Goal: Task Accomplishment & Management: Use online tool/utility

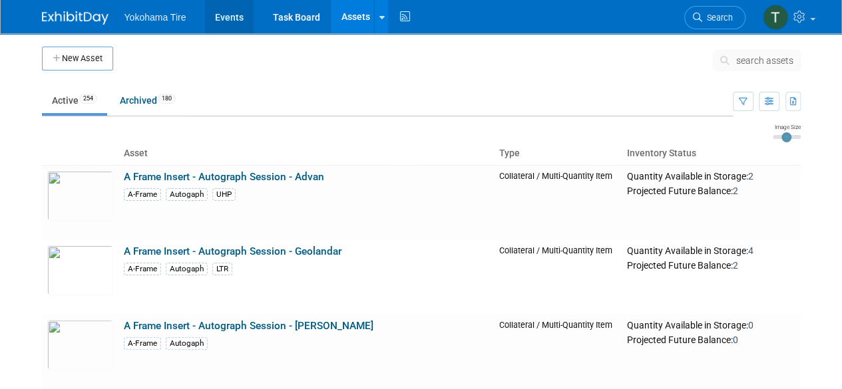
click at [216, 21] on link "Events" at bounding box center [229, 16] width 49 height 33
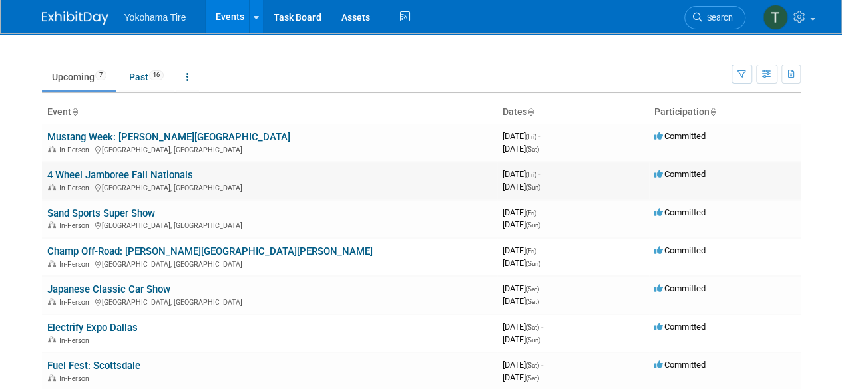
click at [152, 172] on link "4 Wheel Jamboree Fall Nationals" at bounding box center [120, 175] width 146 height 12
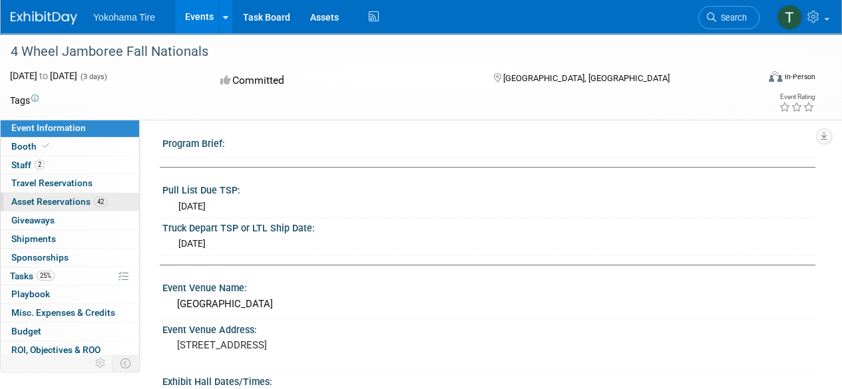
click at [71, 206] on span "Asset Reservations 42" at bounding box center [59, 201] width 96 height 11
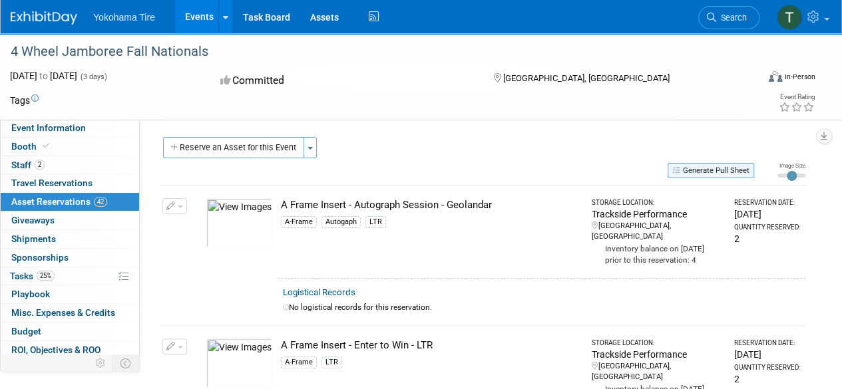
click at [729, 170] on button "Generate Pull Sheet" at bounding box center [710, 170] width 87 height 15
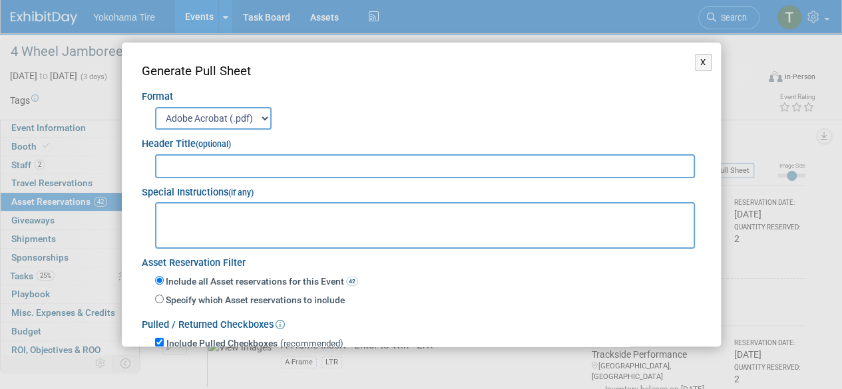
scroll to position [98, 0]
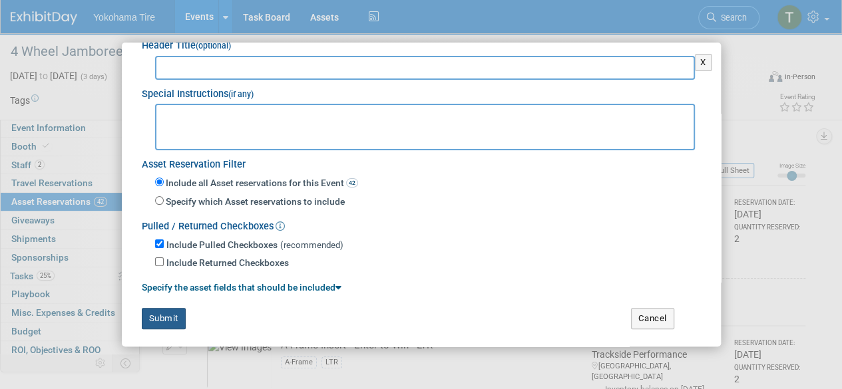
click at [170, 308] on button "Submit" at bounding box center [164, 318] width 44 height 21
